Goal: Transaction & Acquisition: Purchase product/service

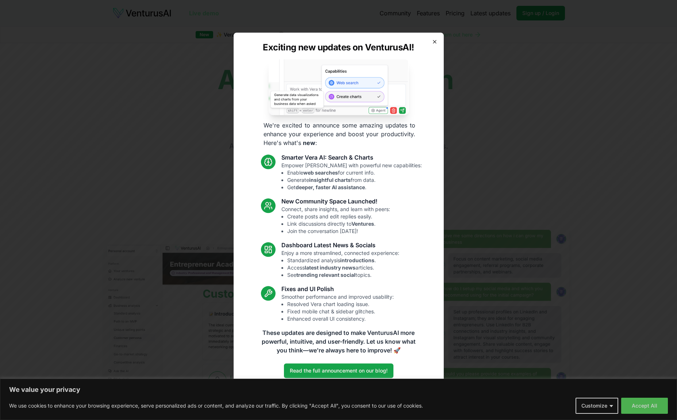
click at [433, 41] on icon "button" at bounding box center [434, 41] width 3 height 3
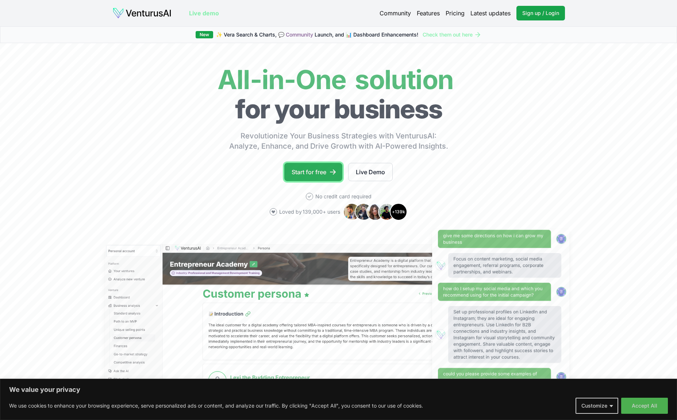
click at [324, 172] on link "Start for free" at bounding box center [313, 172] width 58 height 18
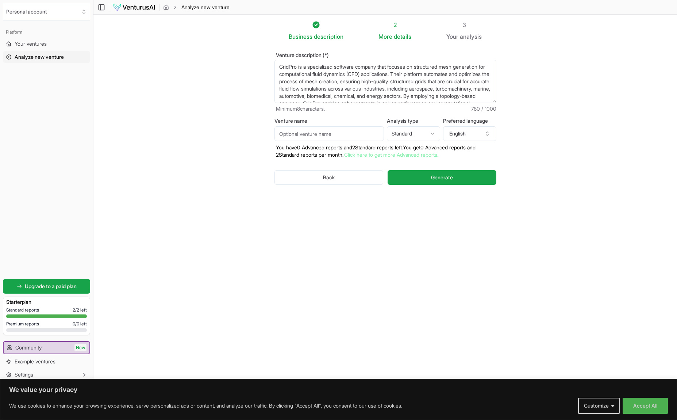
click at [347, 132] on input "Venture name" at bounding box center [328, 133] width 109 height 15
type input "GridPro"
click at [437, 177] on span "Generate" at bounding box center [442, 177] width 22 height 7
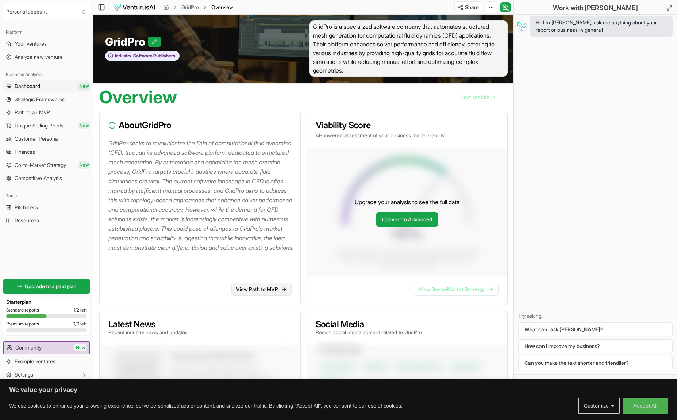
click at [264, 291] on link "View Path to MVP" at bounding box center [261, 288] width 60 height 13
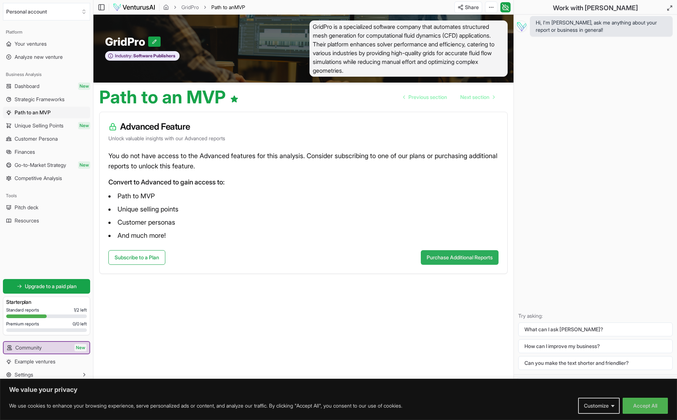
click at [470, 256] on button "Purchase Additional Reports" at bounding box center [460, 257] width 78 height 15
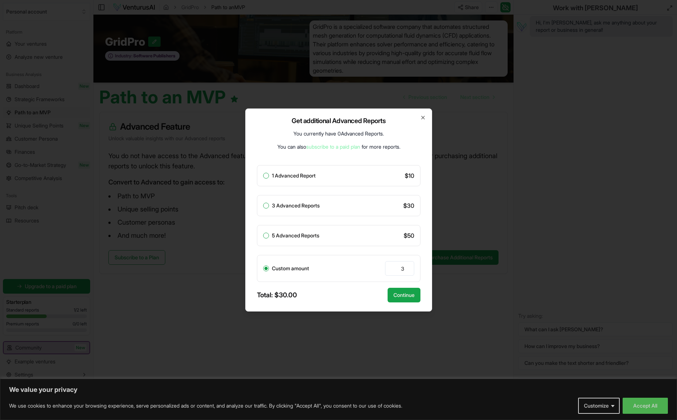
click at [315, 205] on label "3 Advanced Reports" at bounding box center [296, 205] width 48 height 5
click at [269, 205] on button "3 Advanced Reports" at bounding box center [266, 206] width 6 height 6
radio input "true"
click at [400, 295] on button "Continue" at bounding box center [404, 295] width 33 height 15
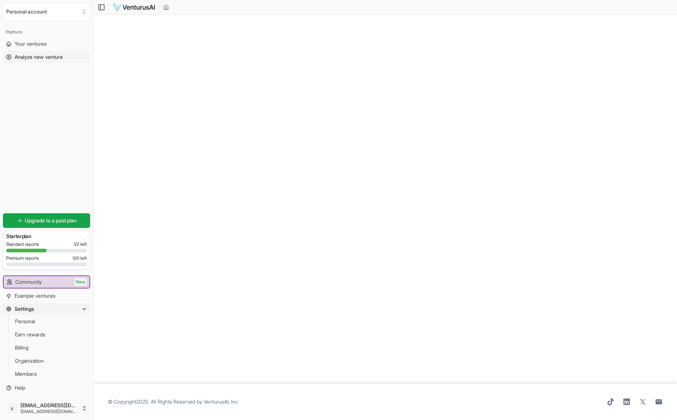
click at [48, 59] on span "Analyze new venture" at bounding box center [39, 56] width 48 height 7
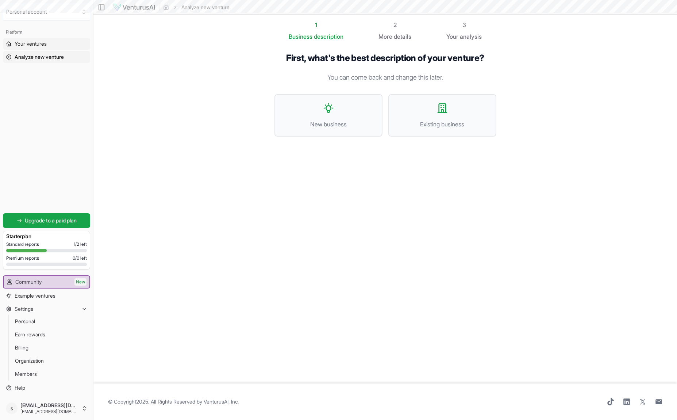
click at [40, 44] on span "Your ventures" at bounding box center [31, 43] width 32 height 7
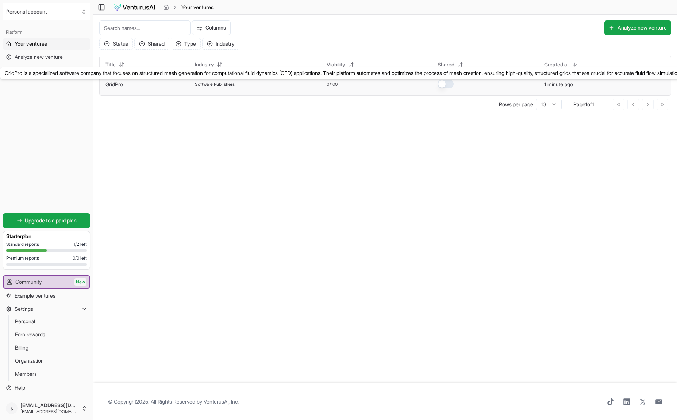
click at [116, 84] on link "GridPro" at bounding box center [114, 84] width 18 height 6
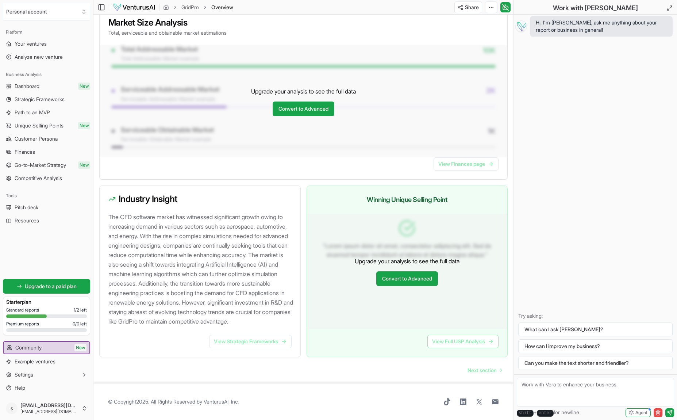
scroll to position [579, 0]
click at [262, 345] on link "View Strategic Frameworks" at bounding box center [250, 341] width 82 height 13
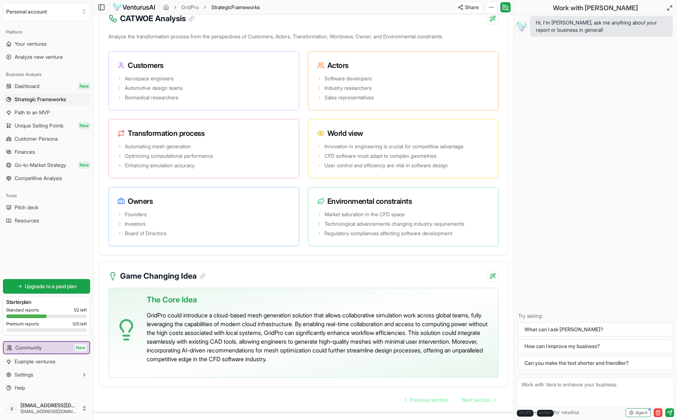
scroll to position [1427, 0]
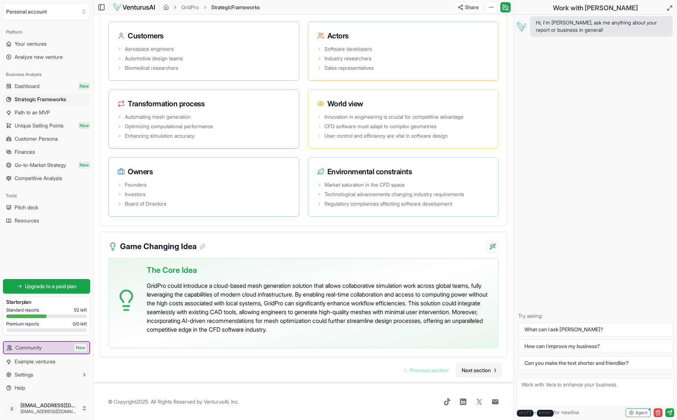
click at [475, 368] on span "Next section" at bounding box center [476, 369] width 29 height 7
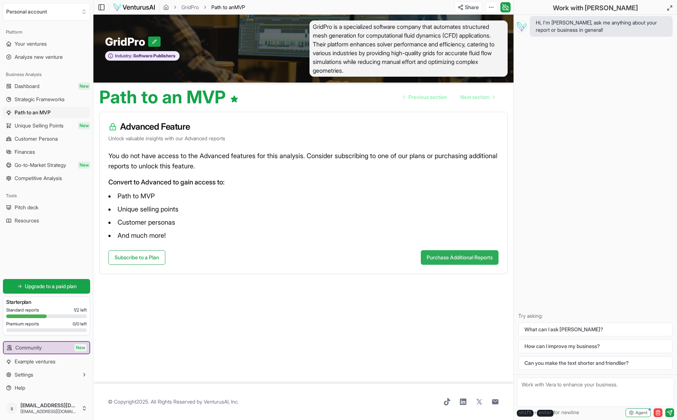
click at [460, 262] on button "Purchase Additional Reports" at bounding box center [460, 257] width 78 height 15
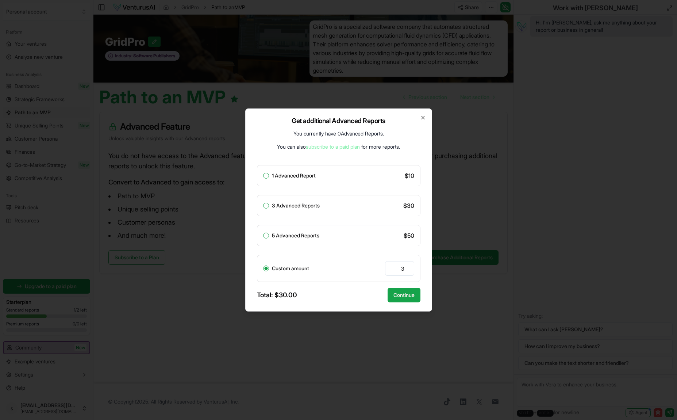
click at [299, 175] on label "1 Advanced Report" at bounding box center [294, 175] width 44 height 5
click at [269, 175] on button "1 Advanced Report" at bounding box center [266, 176] width 6 height 6
radio input "true"
click at [403, 294] on button "Continue" at bounding box center [404, 295] width 33 height 15
click at [408, 297] on button "Continue" at bounding box center [404, 295] width 33 height 15
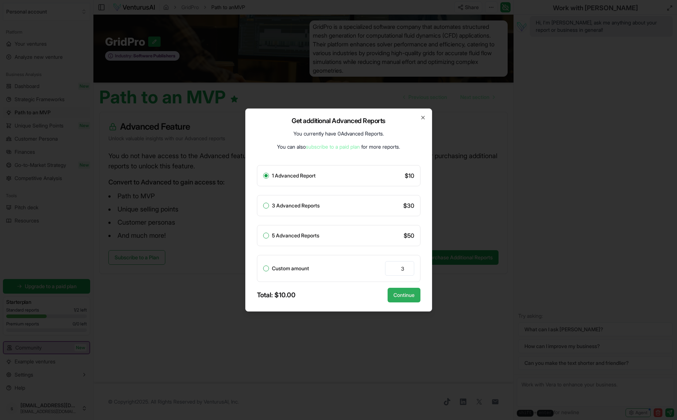
click at [403, 299] on button "Continue" at bounding box center [404, 295] width 33 height 15
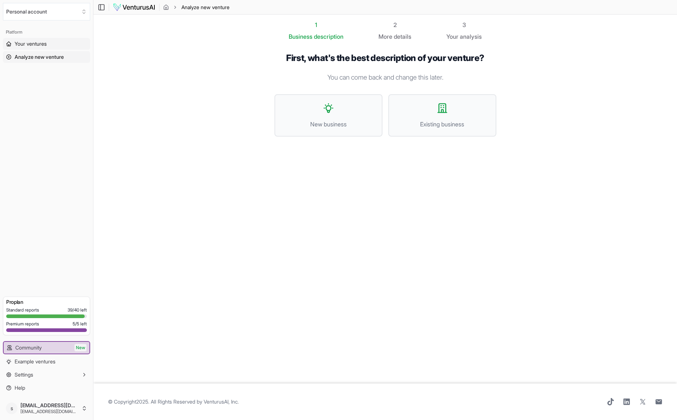
click at [44, 46] on span "Your ventures" at bounding box center [31, 43] width 32 height 7
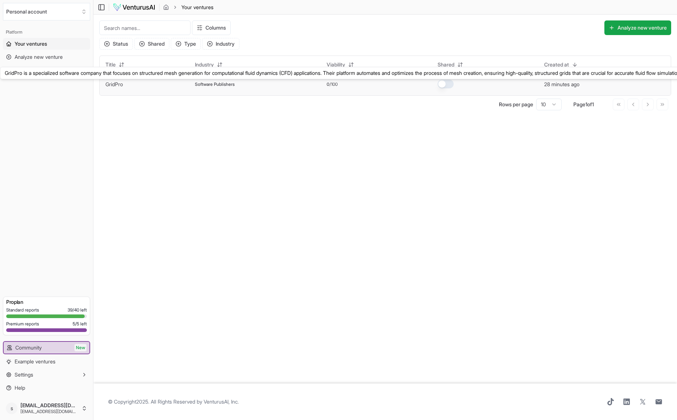
click at [115, 86] on link "GridPro" at bounding box center [114, 84] width 18 height 6
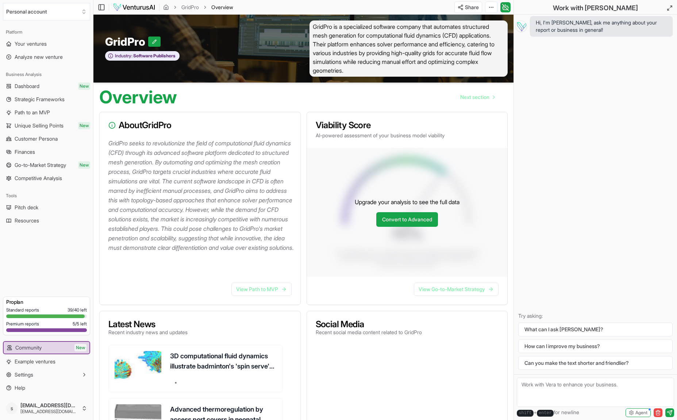
click at [424, 203] on p "Upgrade your analysis to see the full data" at bounding box center [407, 201] width 105 height 9
click at [417, 215] on link "Convert to Advanced" at bounding box center [407, 219] width 62 height 15
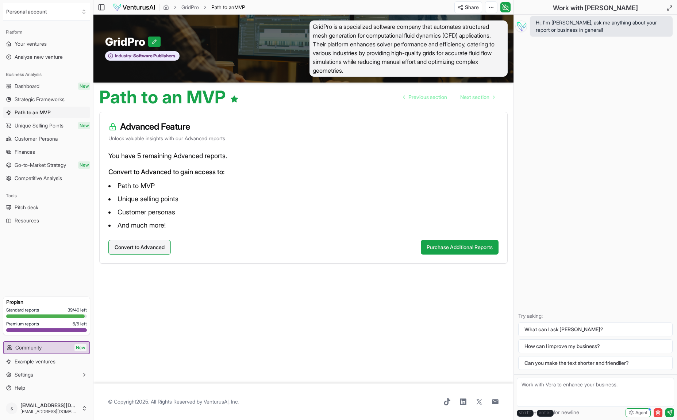
click at [147, 245] on button "Convert to Advanced" at bounding box center [139, 247] width 62 height 15
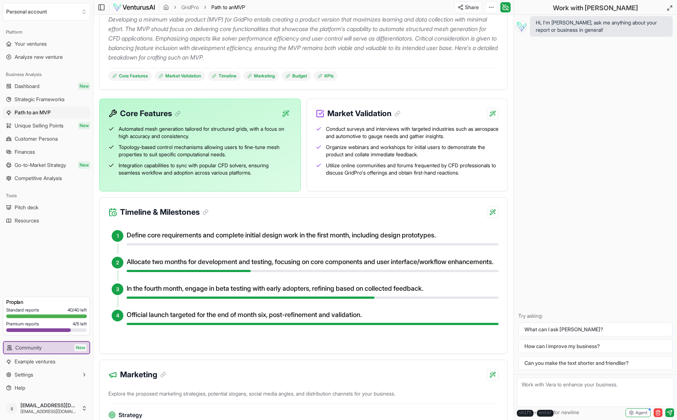
scroll to position [112, 0]
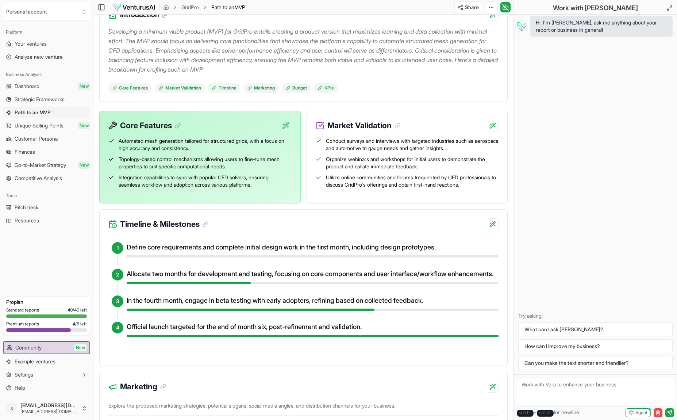
click at [350, 149] on span "Conduct surveys and interviews with targeted industries such as aerospace and a…" at bounding box center [412, 144] width 173 height 15
click at [422, 116] on div "Market Validation" at bounding box center [407, 121] width 201 height 20
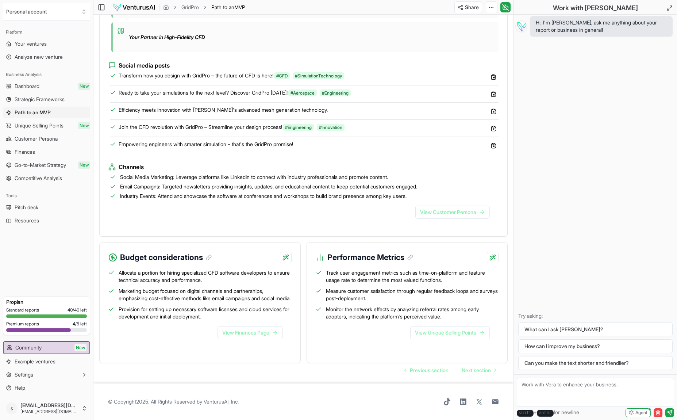
scroll to position [663, 0]
click at [441, 205] on link "View Customer Persona" at bounding box center [452, 211] width 74 height 13
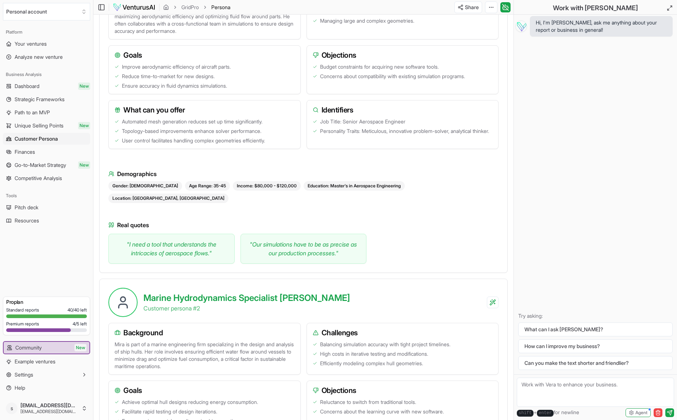
scroll to position [63, 0]
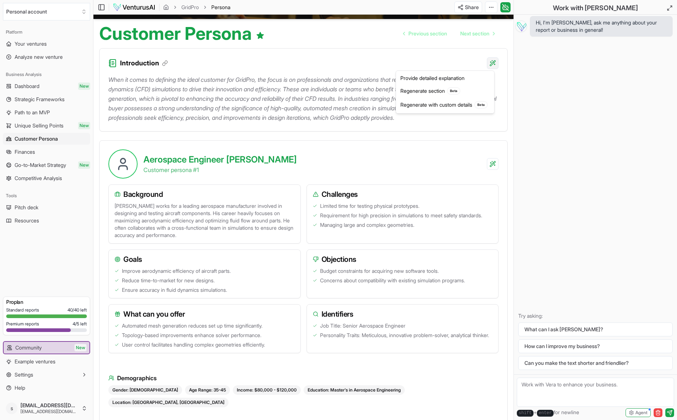
click at [494, 61] on html "Personal account Platform Your ventures Analyze new venture Business Analysis D…" at bounding box center [338, 147] width 677 height 420
drag, startPoint x: 458, startPoint y: 75, endPoint x: 456, endPoint y: 90, distance: 15.1
click at [456, 90] on div "Provide detailed explanation Regenerate section Beta Regenerate with custom det…" at bounding box center [445, 91] width 99 height 43
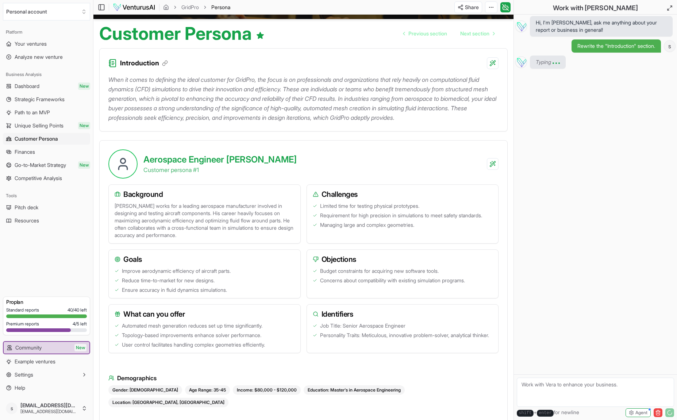
click at [541, 386] on textarea at bounding box center [595, 391] width 157 height 29
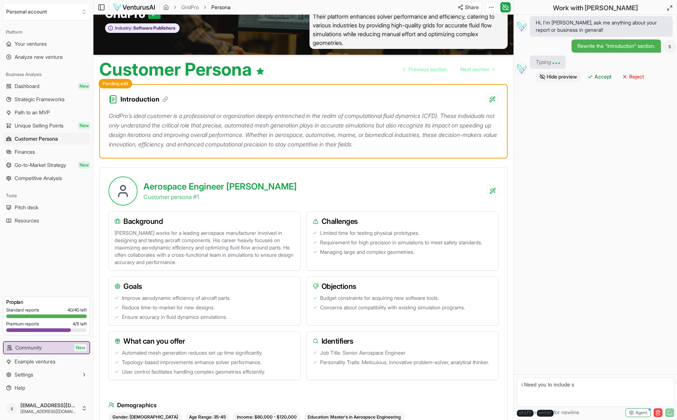
scroll to position [0, 0]
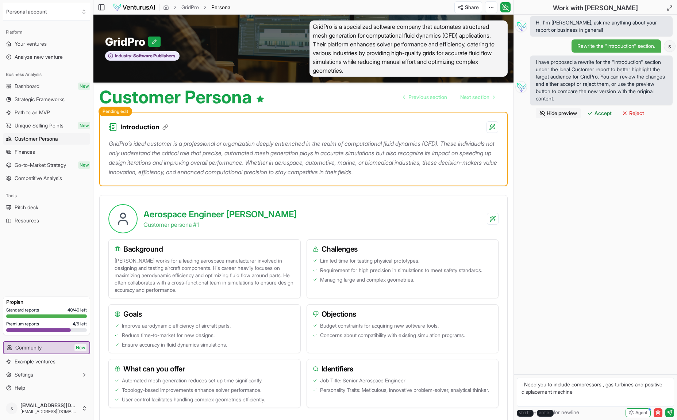
type textarea "i Need you to include compressors , gas turbines and positive displacement mach…"
click at [602, 114] on span "Accept" at bounding box center [602, 112] width 17 height 7
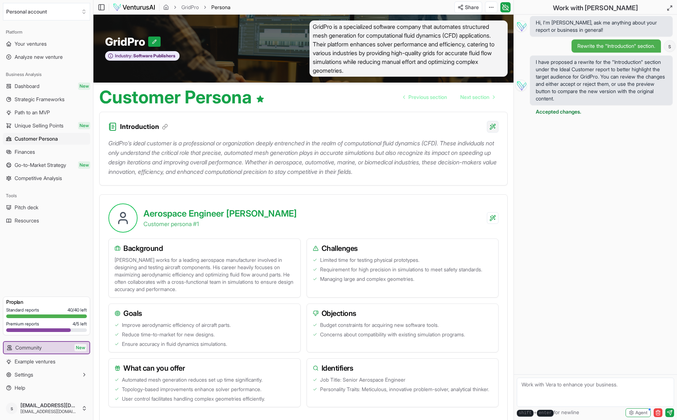
click at [491, 128] on html "Personal account Platform Your ventures Analyze new venture Business Analysis D…" at bounding box center [338, 210] width 677 height 420
click at [448, 140] on div "Provide detailed explanation" at bounding box center [444, 142] width 95 height 12
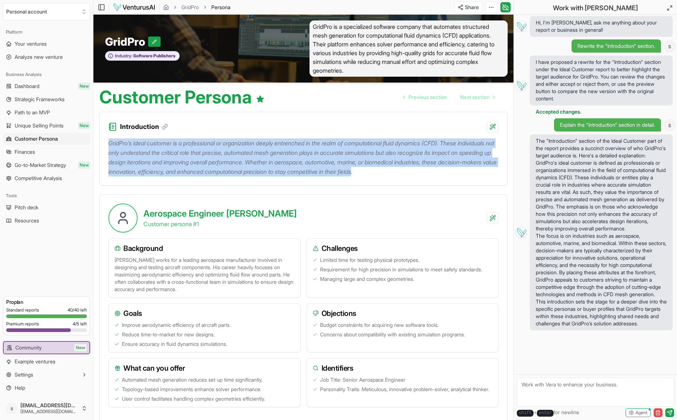
drag, startPoint x: 478, startPoint y: 172, endPoint x: 107, endPoint y: 144, distance: 372.9
click at [107, 144] on div "GridPro’s ideal customer is a professional or organization deeply entrenched in…" at bounding box center [304, 158] width 408 height 53
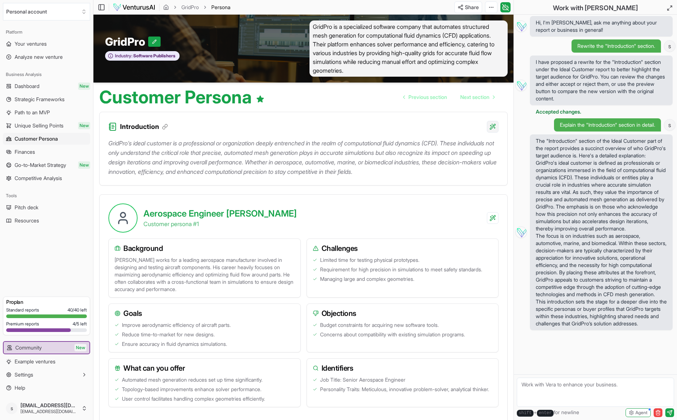
click at [493, 127] on html "Personal account Platform Your ventures Analyze new venture Business Analysis D…" at bounding box center [338, 210] width 677 height 420
click at [352, 163] on html "Personal account Platform Your ventures Analyze new venture Business Analysis D…" at bounding box center [338, 210] width 677 height 420
click at [494, 126] on html "Personal account Platform Your ventures Analyze new venture Business Analysis D…" at bounding box center [338, 210] width 677 height 420
click at [278, 163] on html "Personal account Platform Your ventures Analyze new venture Business Analysis D…" at bounding box center [338, 210] width 677 height 420
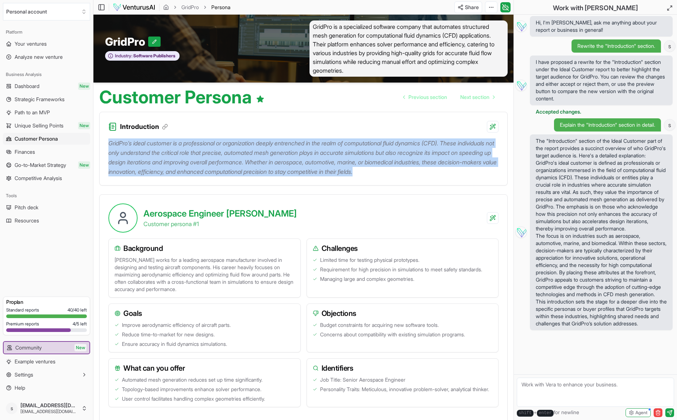
drag, startPoint x: 111, startPoint y: 141, endPoint x: 480, endPoint y: 176, distance: 371.3
click at [480, 176] on div "GridPro’s ideal customer is a professional or organization deeply entrenched in…" at bounding box center [304, 158] width 408 height 53
copy p "GridPro’s ideal customer is a professional or organization deeply entrenched in…"
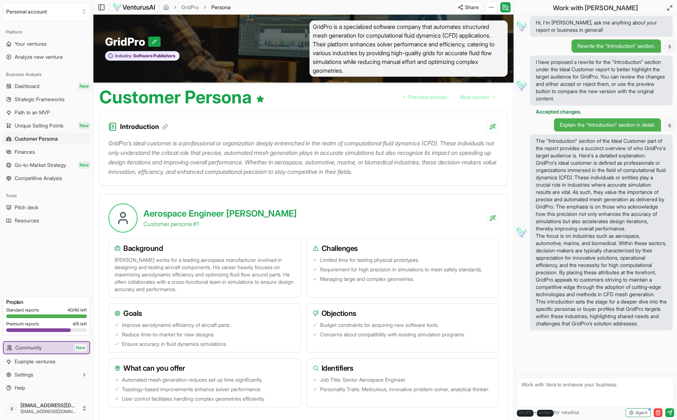
click at [558, 382] on textarea at bounding box center [595, 391] width 157 height 29
type textarea "Can you change the focus industries to Aerospace( Hypersonics) , Turbomachinery…"
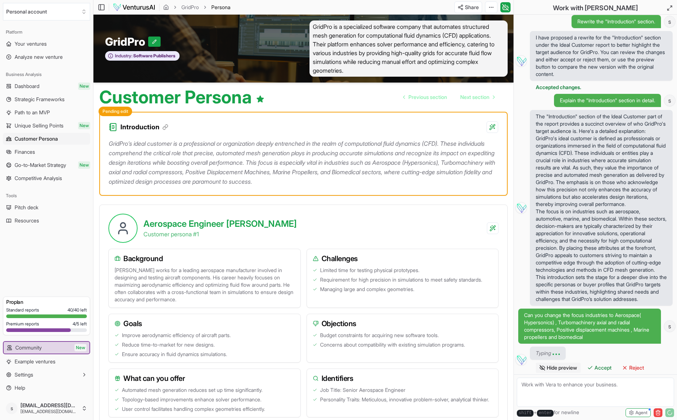
scroll to position [105, 0]
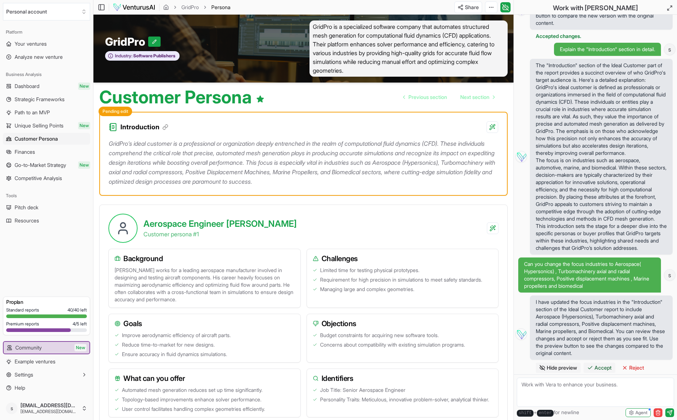
click at [602, 366] on span "Accept" at bounding box center [602, 367] width 17 height 7
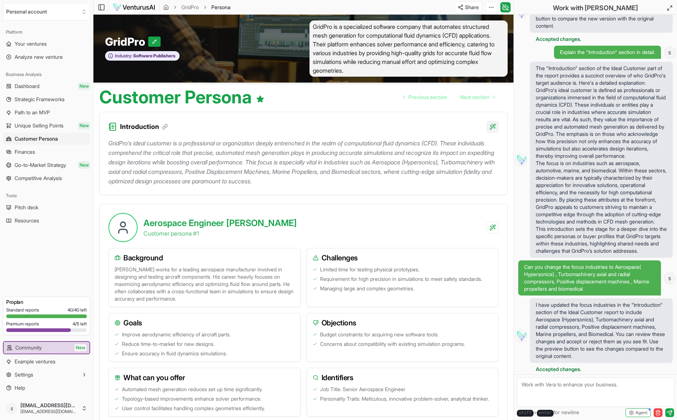
click at [494, 126] on html "Personal account Platform Your ventures Analyze new venture Business Analysis D…" at bounding box center [338, 210] width 677 height 420
click at [460, 208] on html "Personal account Platform Your ventures Analyze new venture Business Analysis D…" at bounding box center [338, 210] width 677 height 420
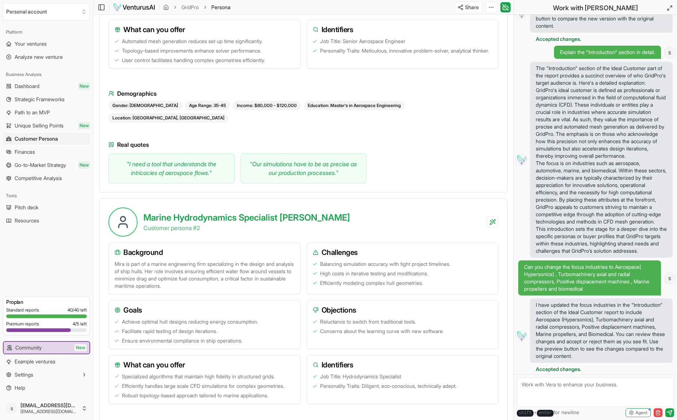
scroll to position [349, 0]
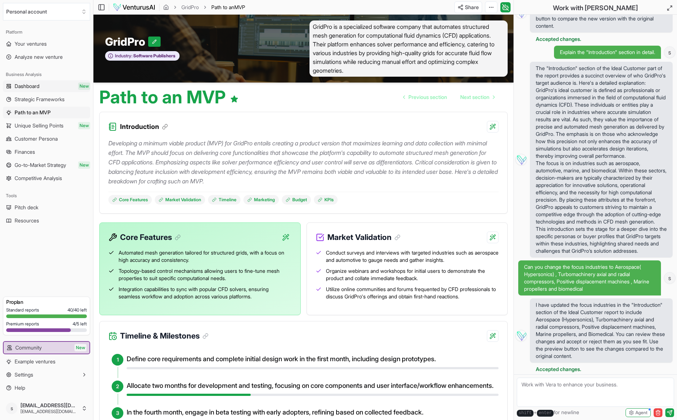
click at [31, 83] on span "Dashboard" at bounding box center [27, 85] width 25 height 7
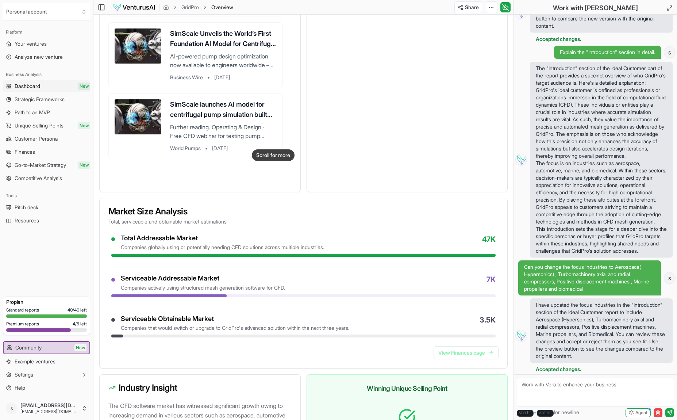
scroll to position [406, 0]
click at [461, 352] on link "View Finances page" at bounding box center [466, 352] width 65 height 13
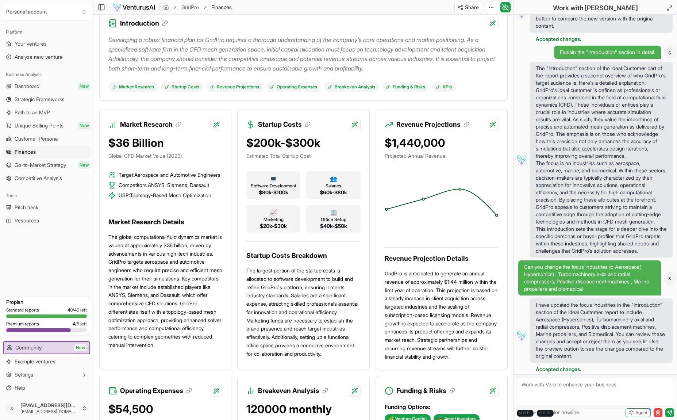
scroll to position [105, 0]
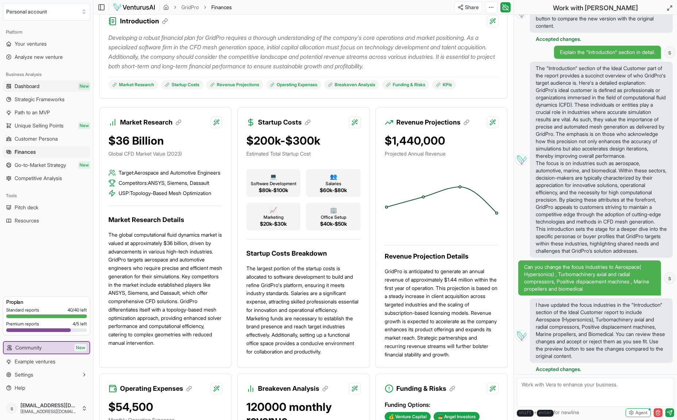
click at [39, 85] on span "Dashboard" at bounding box center [27, 85] width 25 height 7
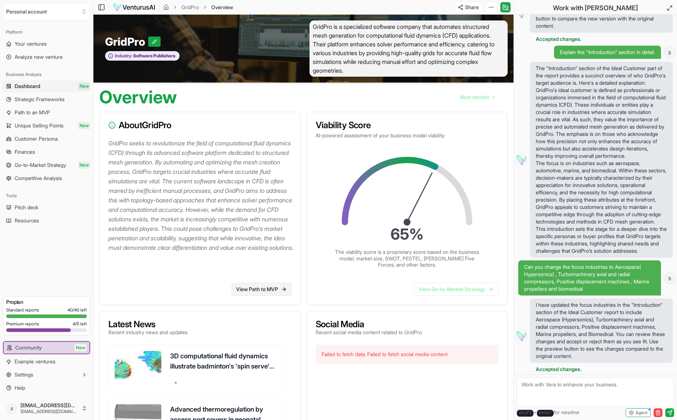
click at [252, 285] on link "View Path to MVP" at bounding box center [261, 288] width 60 height 13
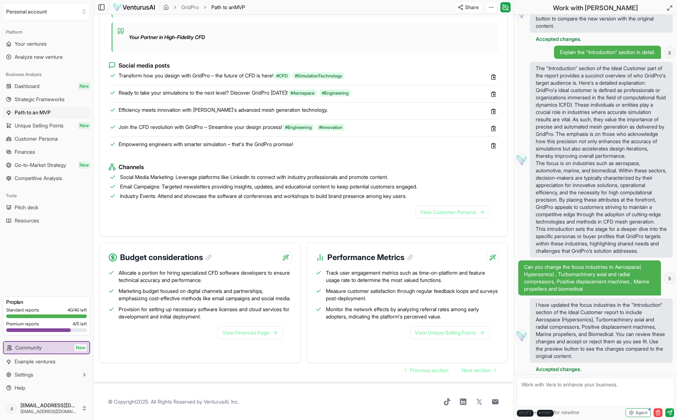
scroll to position [663, 0]
click at [264, 328] on link "View Finances Page" at bounding box center [249, 332] width 65 height 13
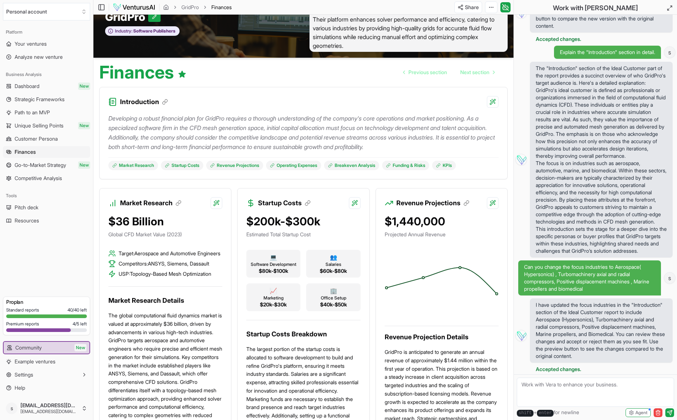
scroll to position [22, 0]
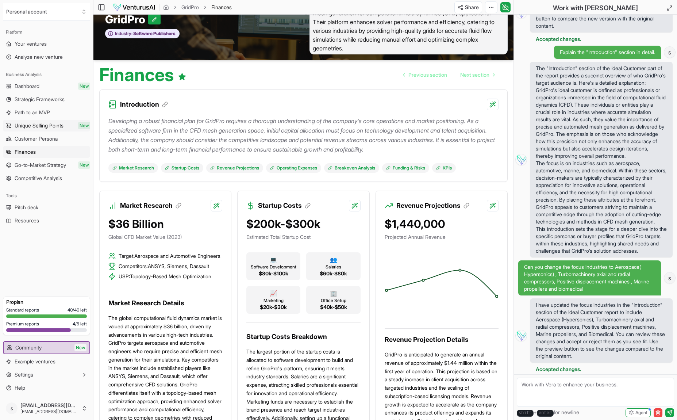
click at [51, 122] on span "Unique Selling Points" at bounding box center [39, 125] width 49 height 7
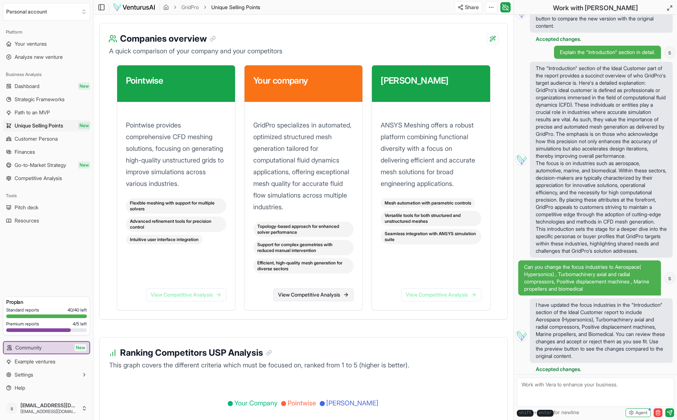
scroll to position [980, 0]
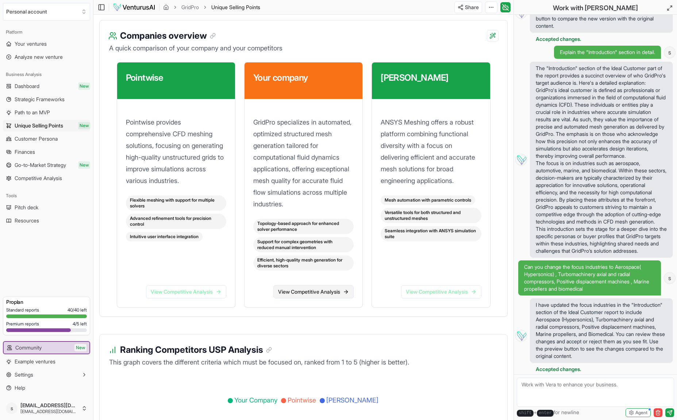
click at [285, 298] on link "View Competitive Analysis" at bounding box center [313, 291] width 80 height 13
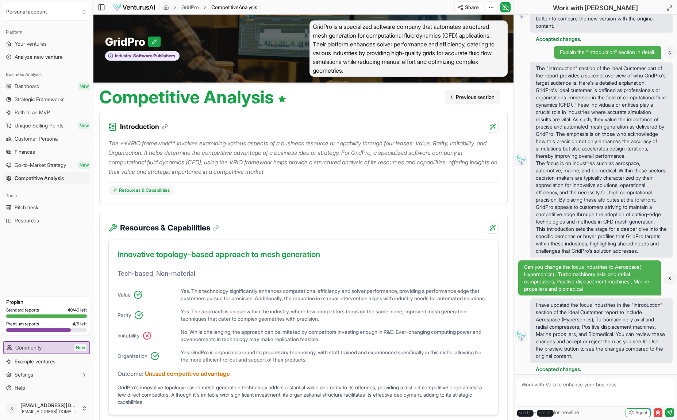
click at [459, 97] on span "Previous section" at bounding box center [475, 96] width 39 height 7
